Goal: Task Accomplishment & Management: Manage account settings

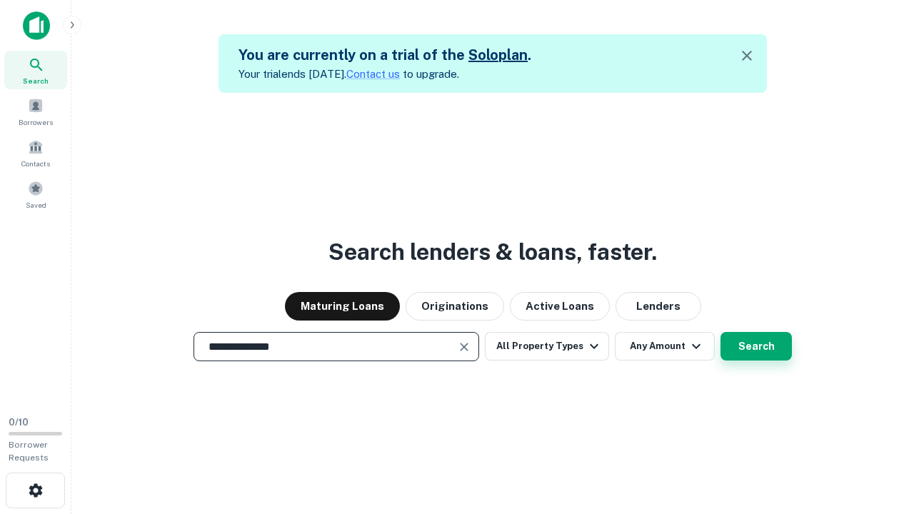
type input "**********"
click at [720, 332] on button "Search" at bounding box center [755, 346] width 71 height 29
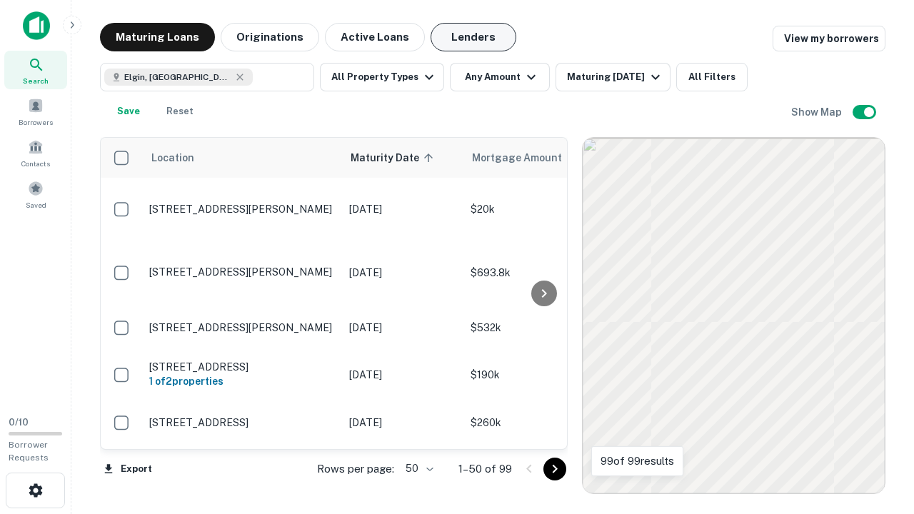
click at [473, 37] on button "Lenders" at bounding box center [473, 37] width 86 height 29
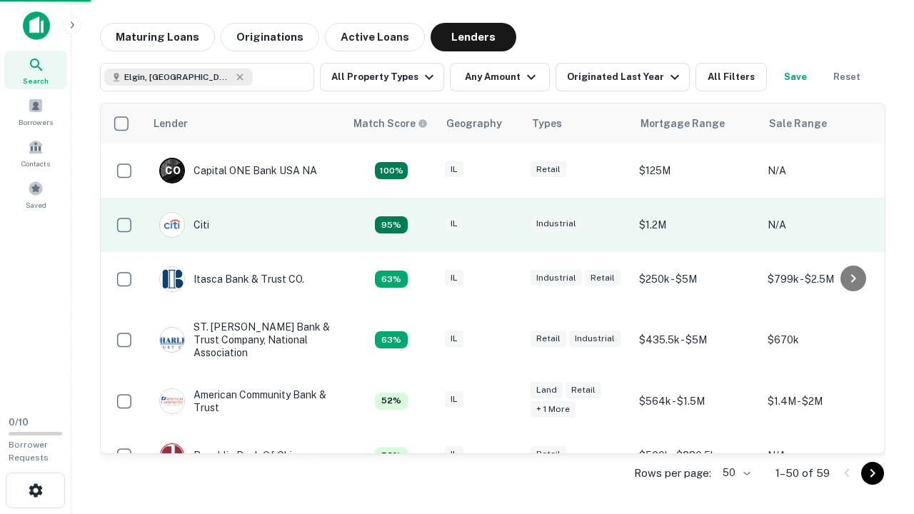
click at [507, 225] on div "IL" at bounding box center [480, 225] width 71 height 19
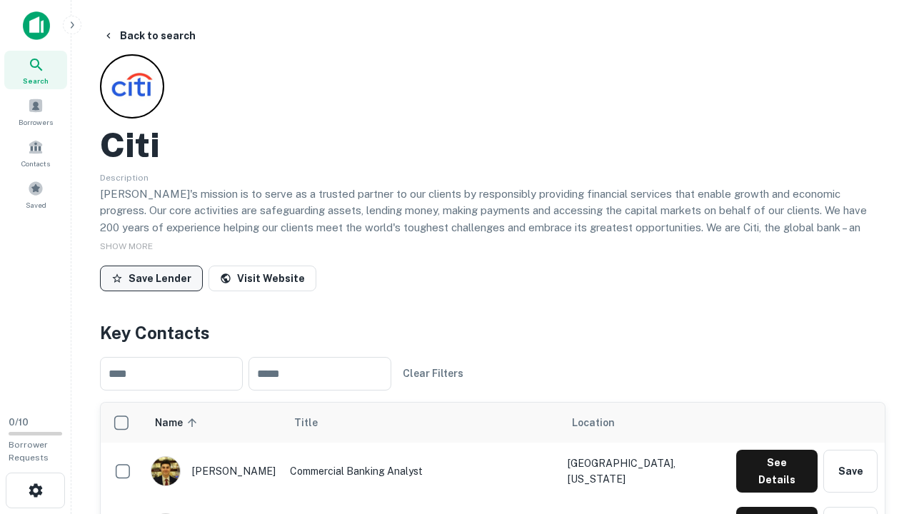
click at [151, 278] on button "Save Lender" at bounding box center [151, 279] width 103 height 26
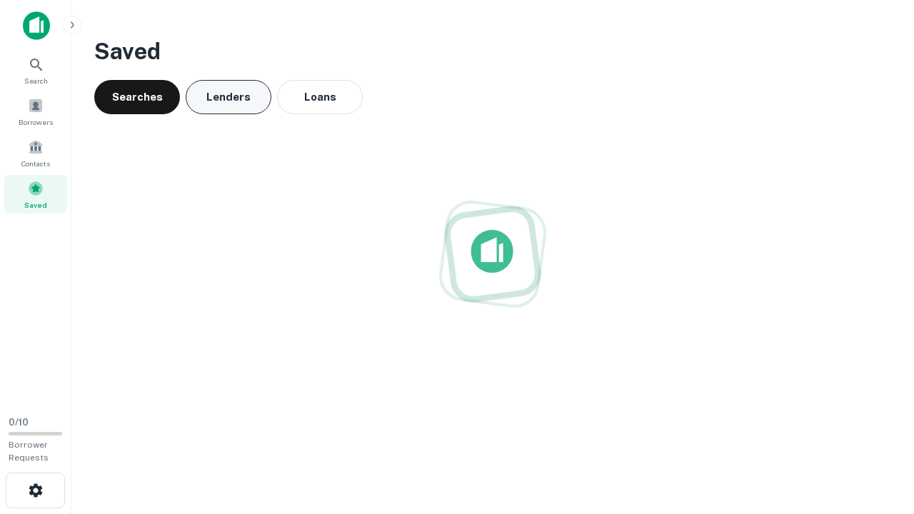
click at [228, 97] on button "Lenders" at bounding box center [229, 97] width 86 height 34
